Goal: Task Accomplishment & Management: Manage account settings

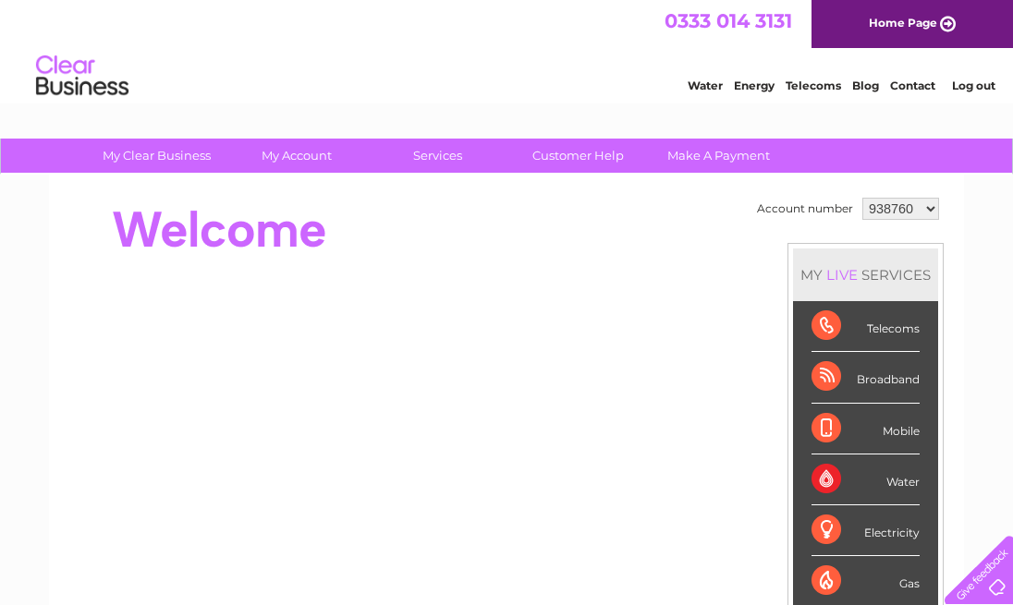
click at [900, 206] on select "938760 938761 944766 1116786" at bounding box center [900, 209] width 77 height 22
select select "938761"
click at [862, 198] on select "938760 938761 944766 1116786" at bounding box center [900, 209] width 77 height 22
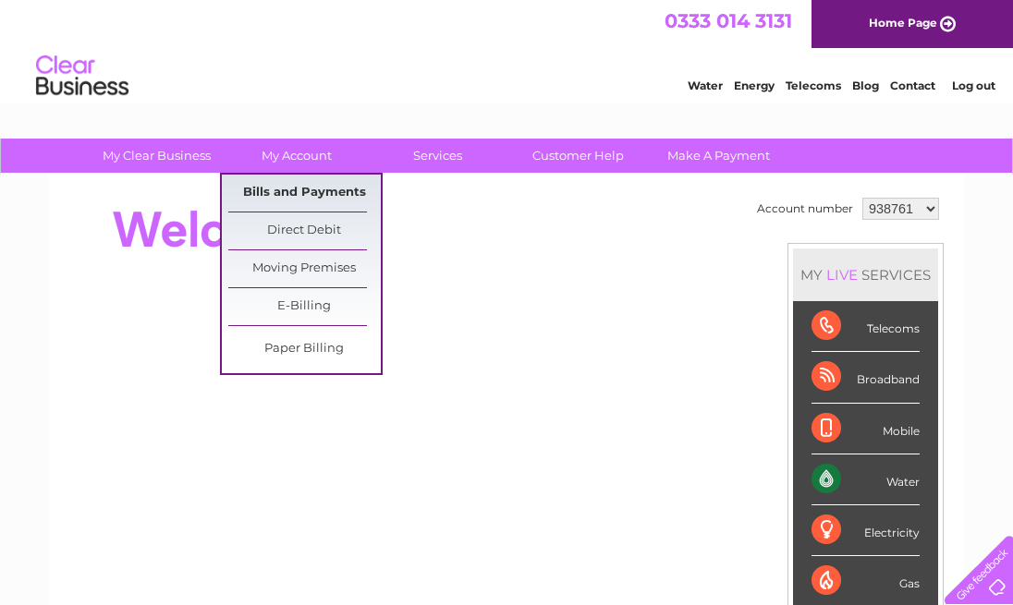
click at [311, 193] on link "Bills and Payments" at bounding box center [304, 193] width 152 height 37
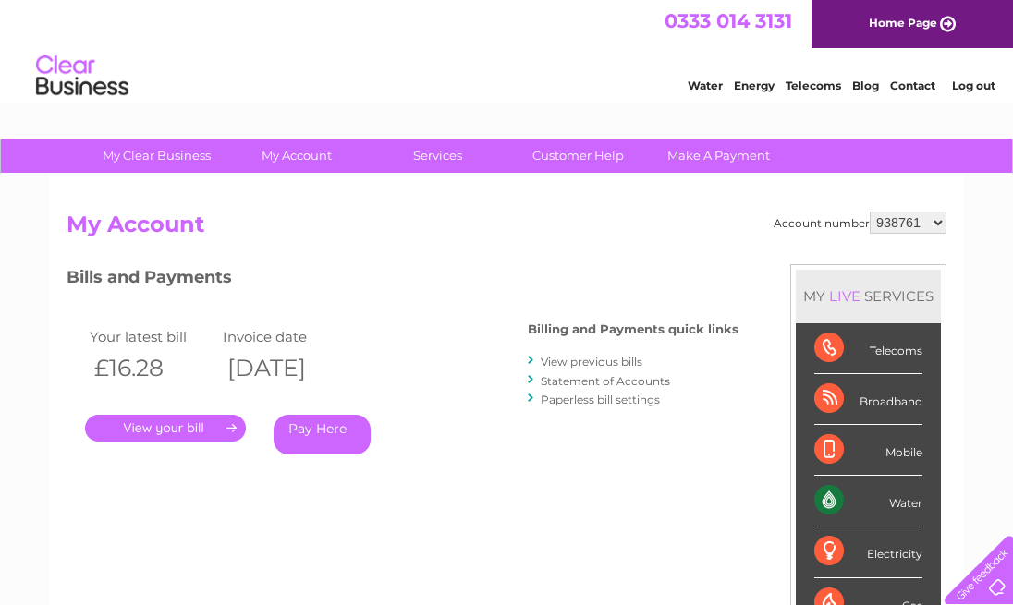
click at [179, 429] on link "." at bounding box center [165, 428] width 161 height 27
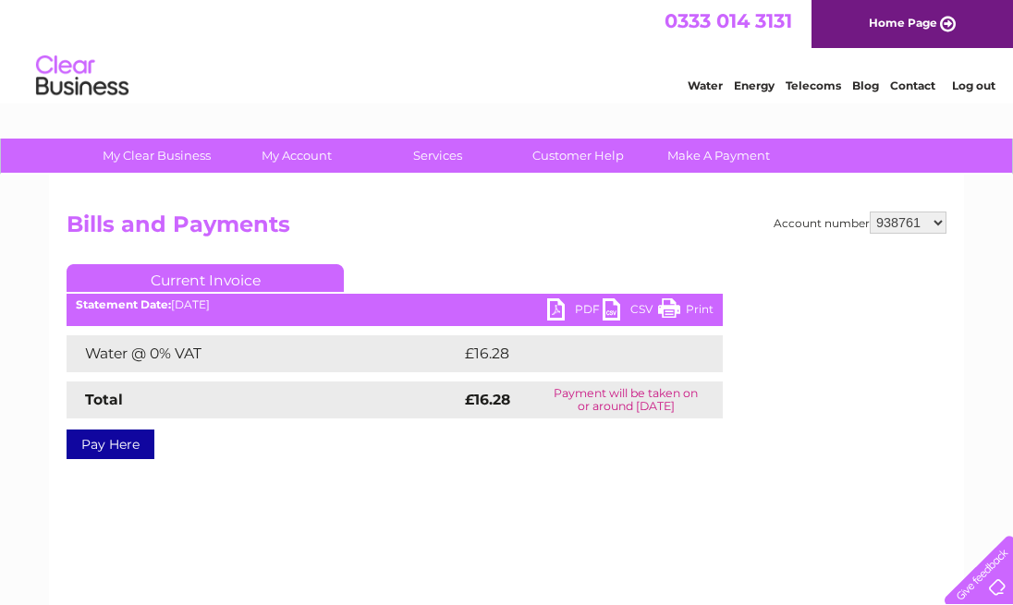
click at [560, 309] on link "PDF" at bounding box center [574, 311] width 55 height 27
